Goal: Task Accomplishment & Management: Manage account settings

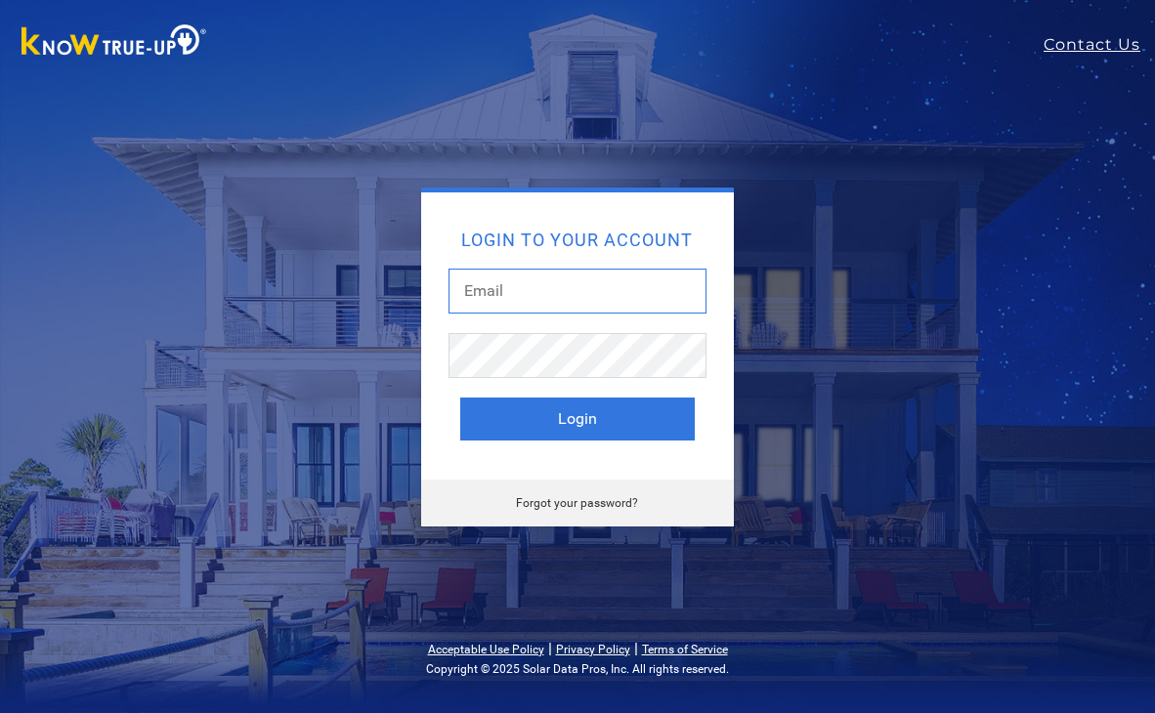
type input "[EMAIL_ADDRESS][DOMAIN_NAME]"
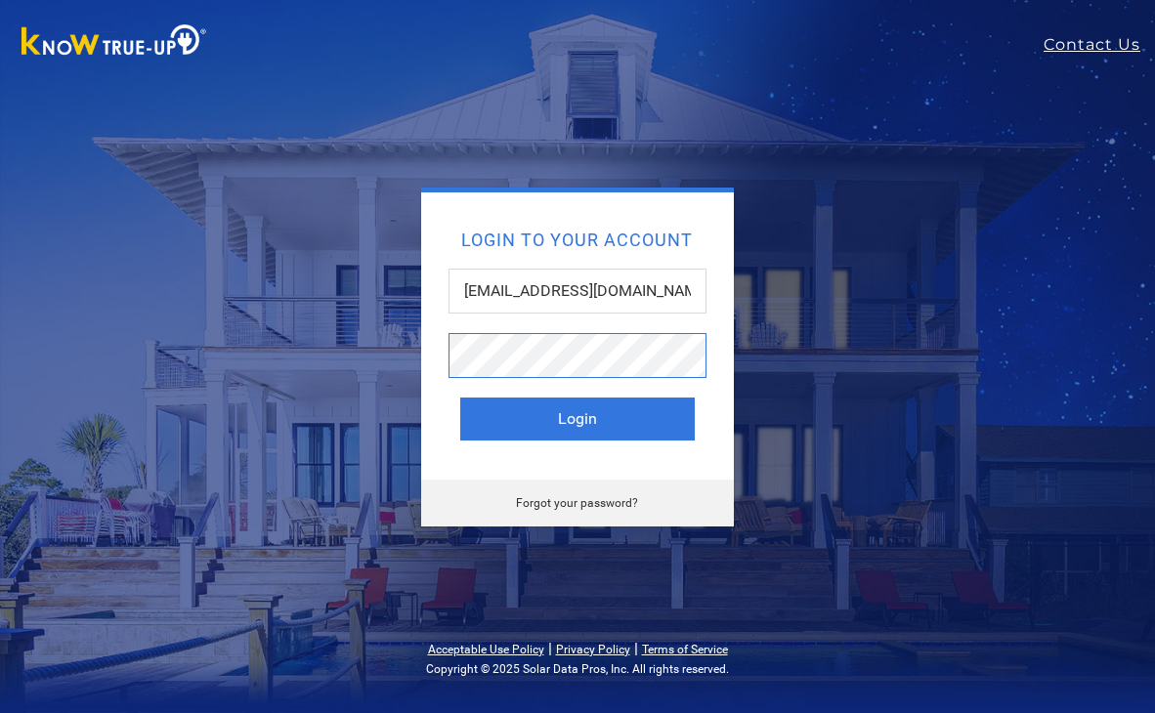
click at [576, 418] on button "Login" at bounding box center [577, 419] width 234 height 43
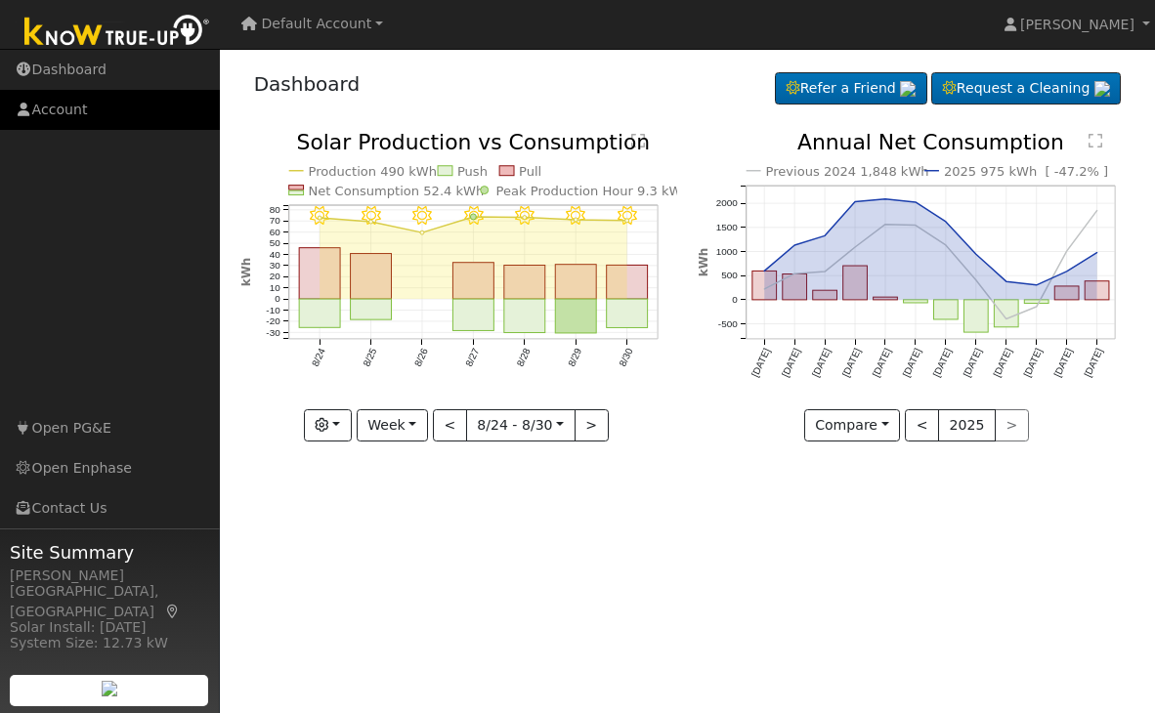
click at [92, 106] on link "Account" at bounding box center [110, 110] width 220 height 40
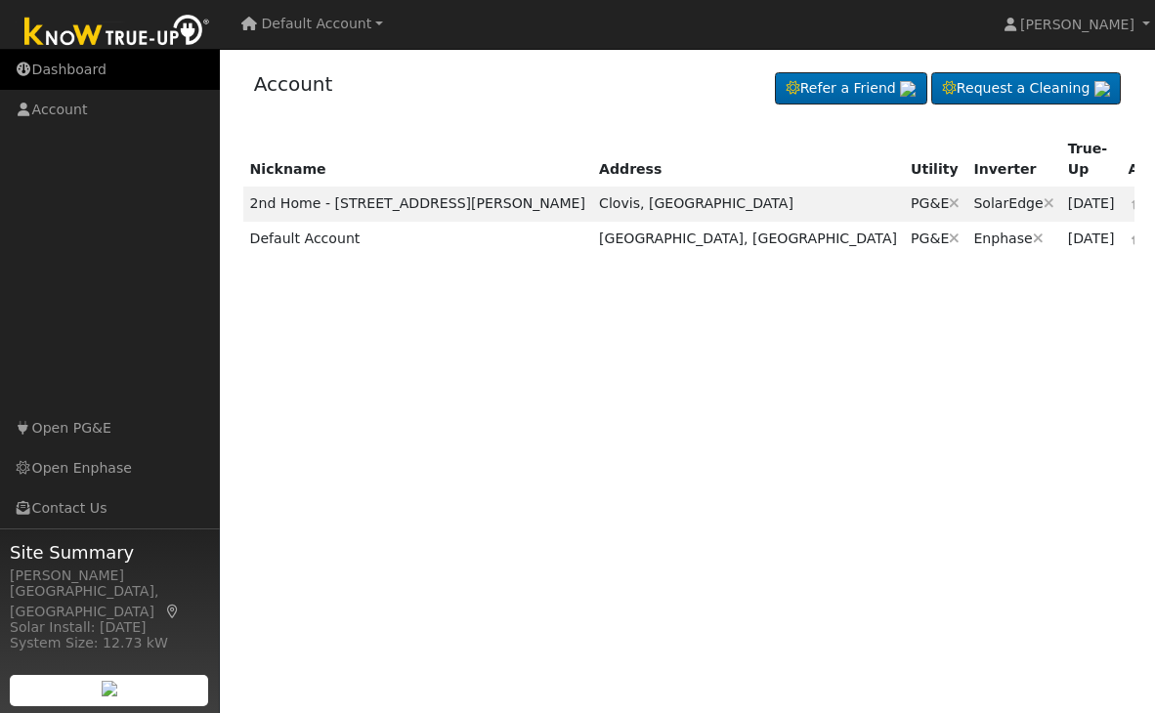
click at [83, 73] on link "Dashboard" at bounding box center [110, 70] width 220 height 40
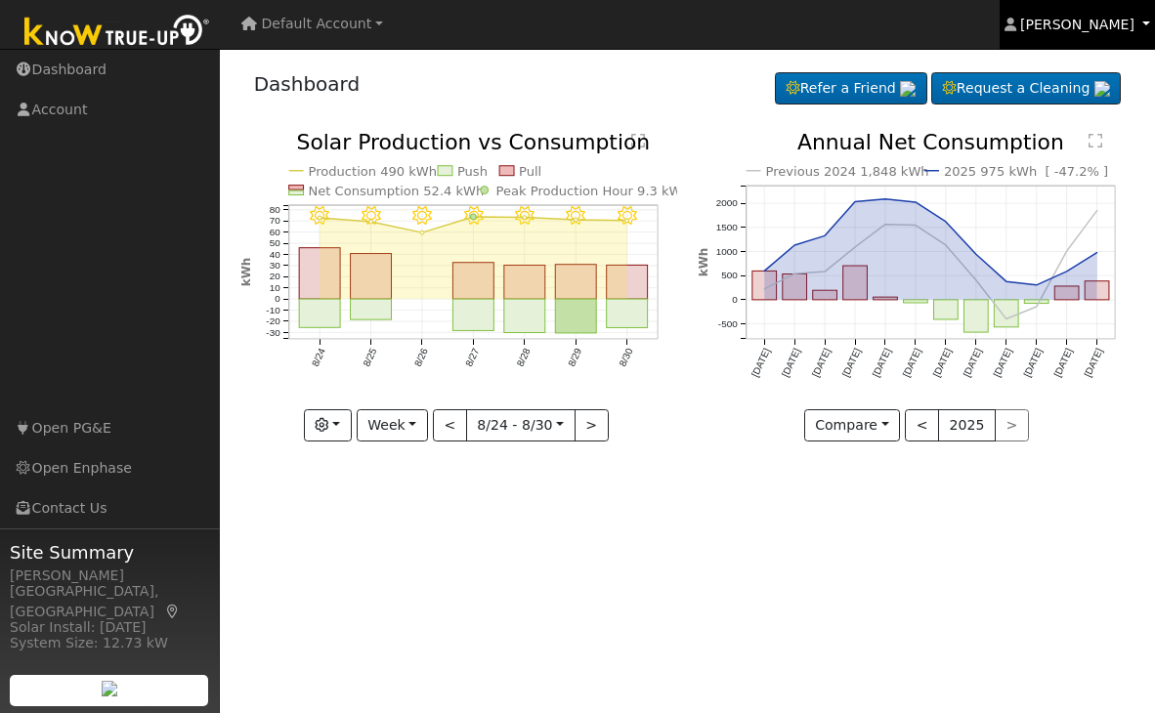
click at [1141, 23] on link "[PERSON_NAME]" at bounding box center [1077, 24] width 156 height 49
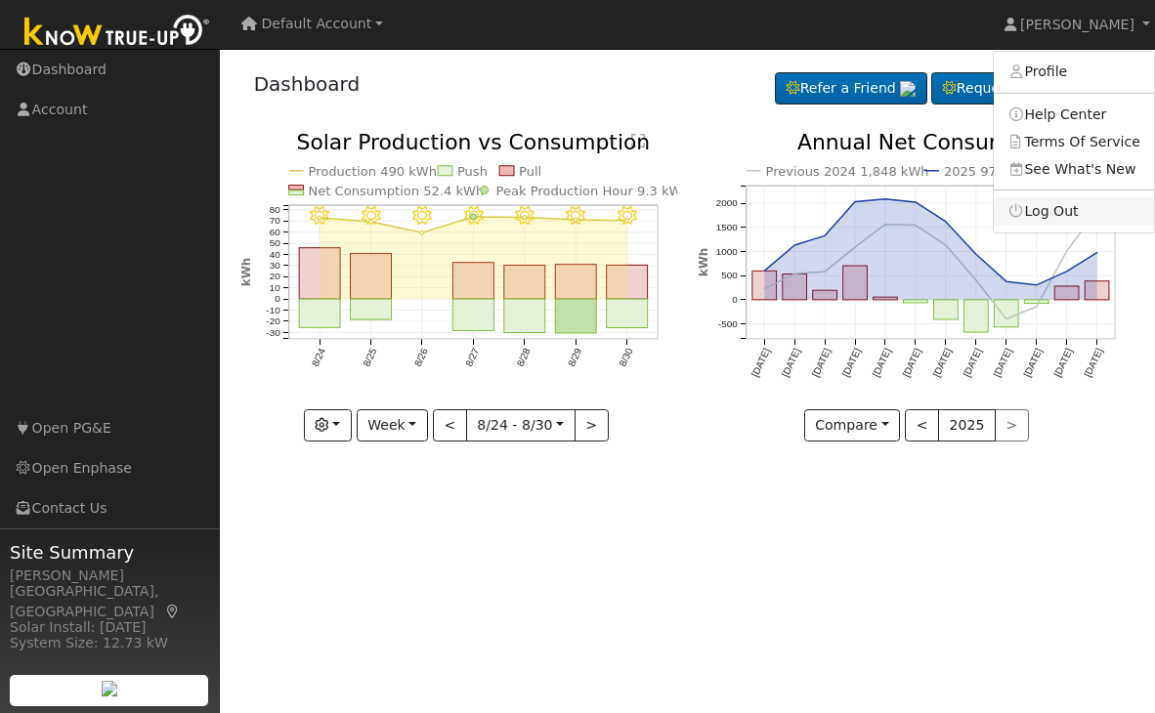
click at [1065, 213] on link "Log Out" at bounding box center [1074, 210] width 160 height 27
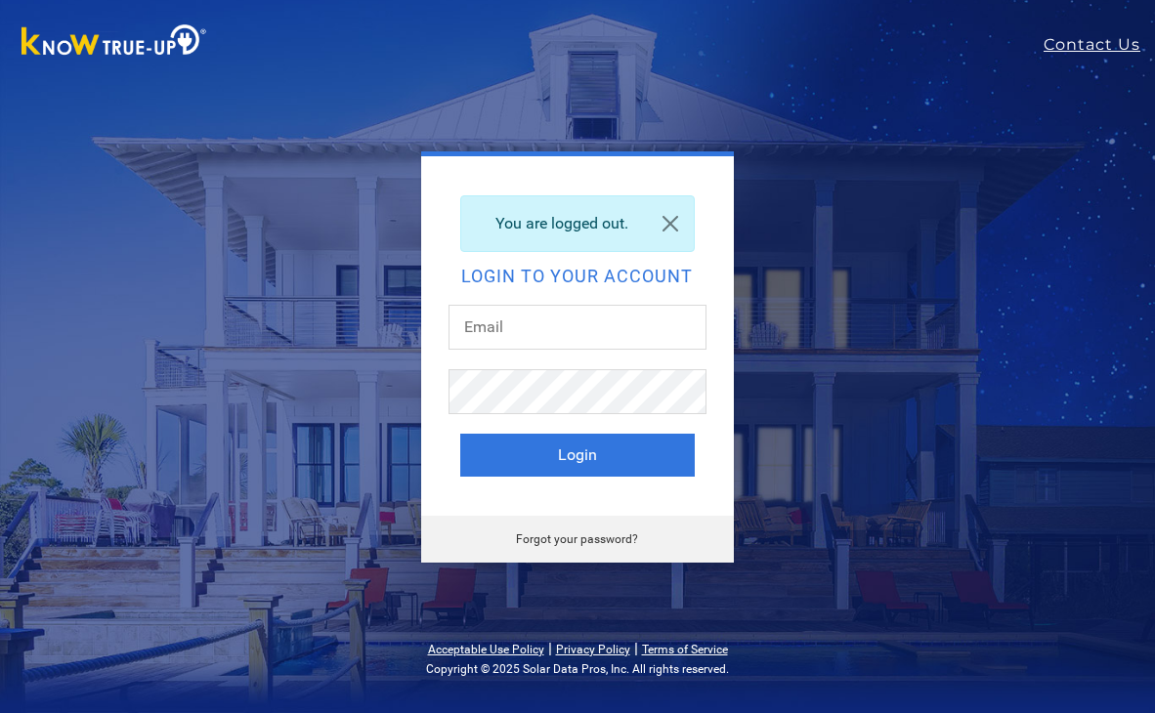
click at [865, 82] on nav "Contact Us" at bounding box center [577, 44] width 1155 height 89
